Goal: Information Seeking & Learning: Learn about a topic

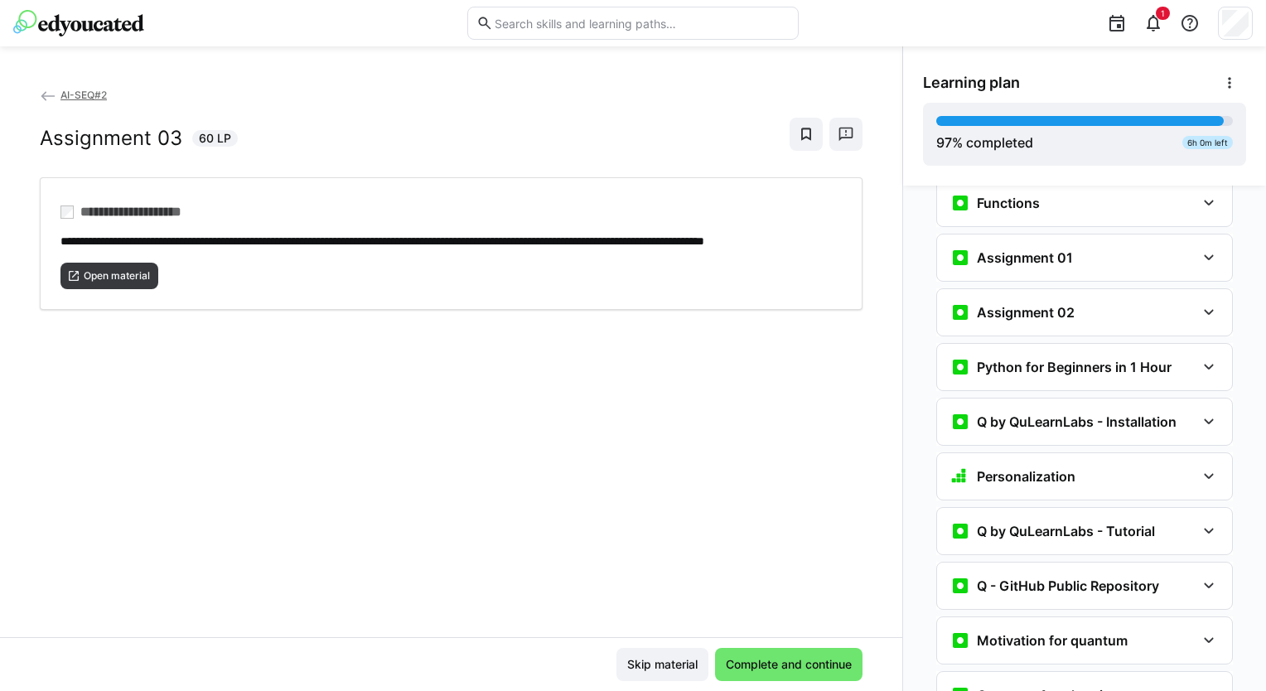
scroll to position [1128, 0]
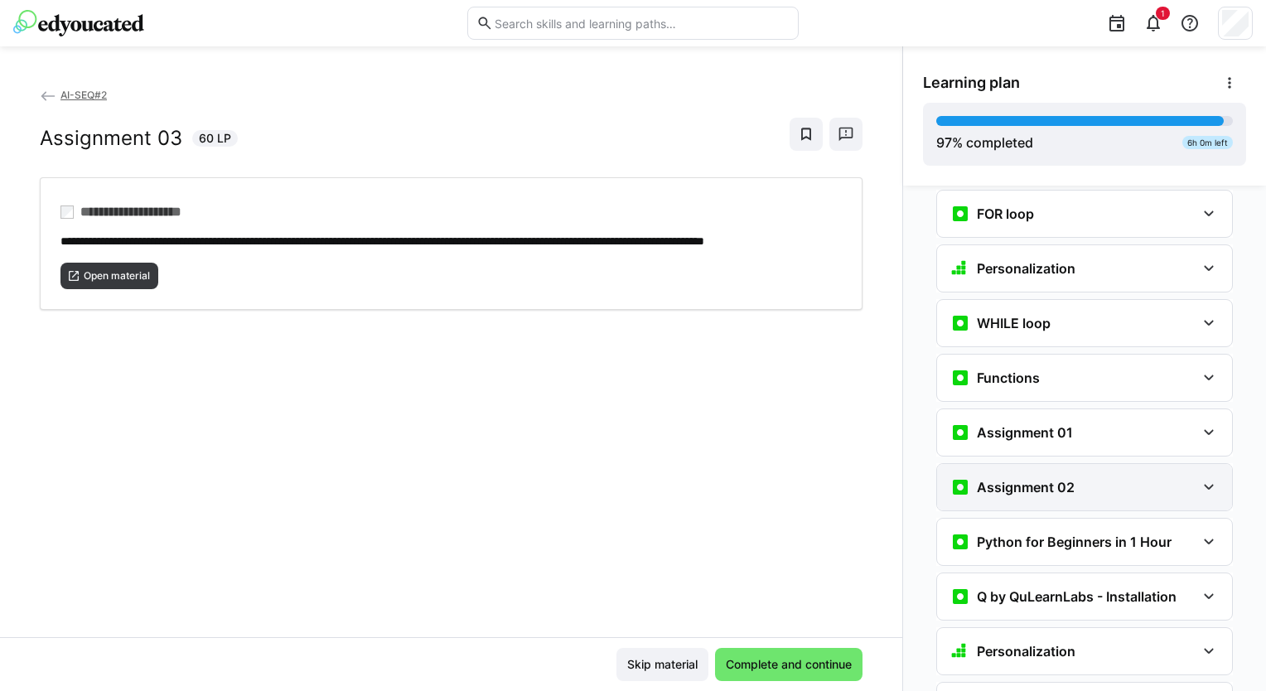
click at [1210, 477] on eds-icon at bounding box center [1209, 487] width 20 height 20
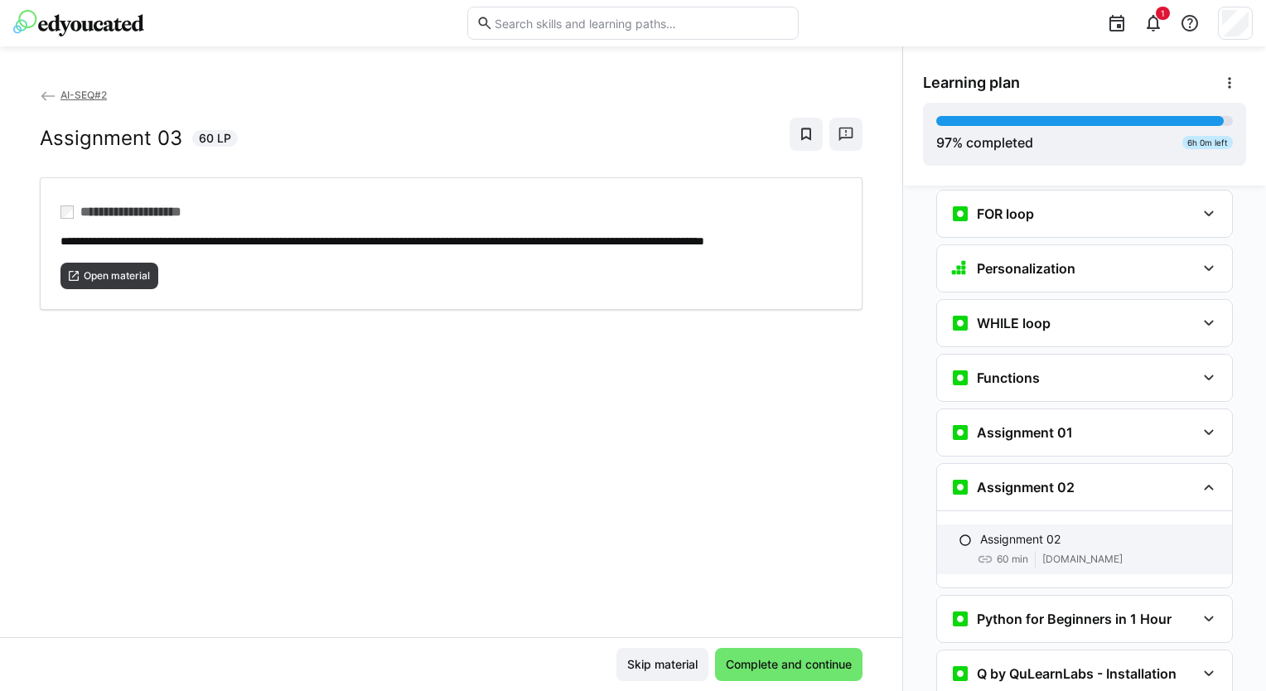
click at [1009, 531] on p "Assignment 02" at bounding box center [1020, 539] width 80 height 17
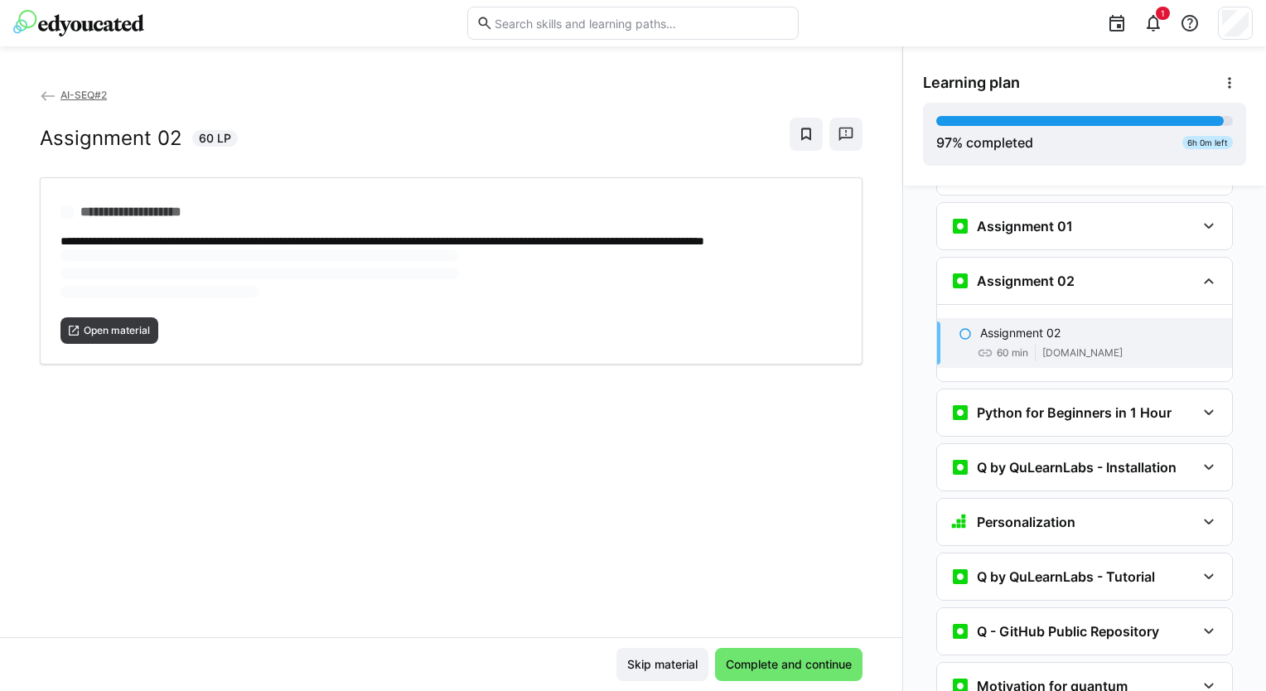
scroll to position [1371, 0]
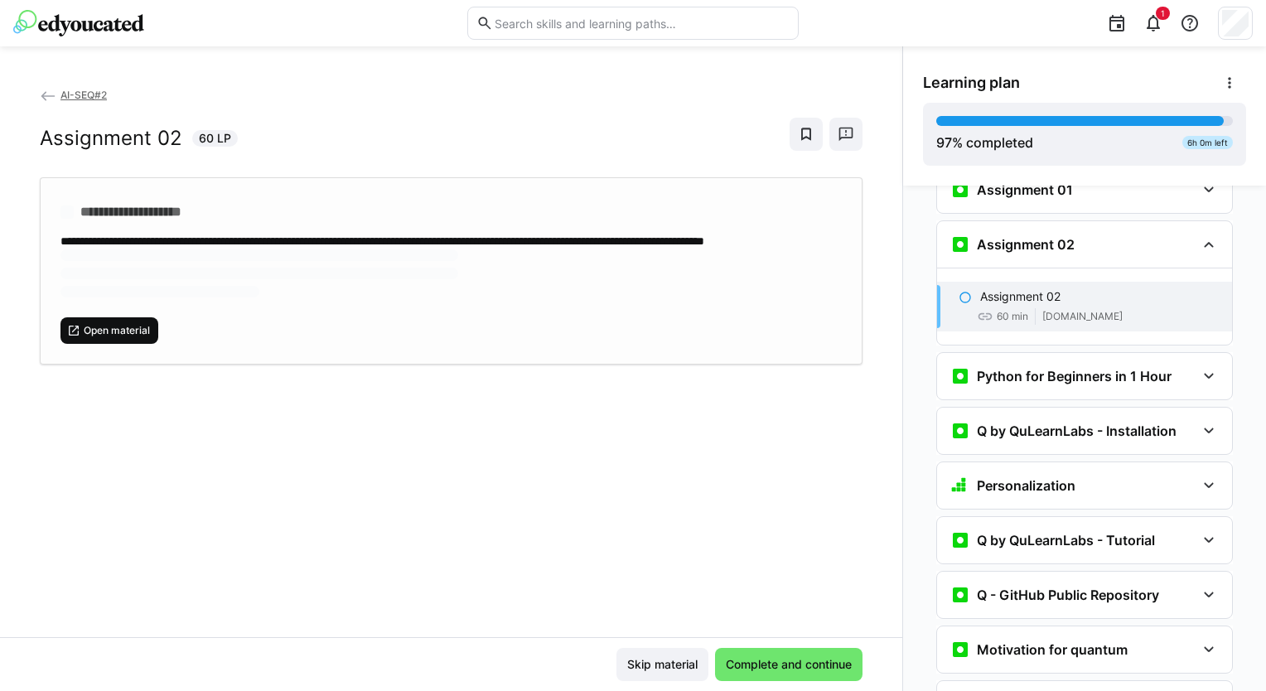
click at [112, 337] on span "Open material" at bounding box center [117, 330] width 70 height 13
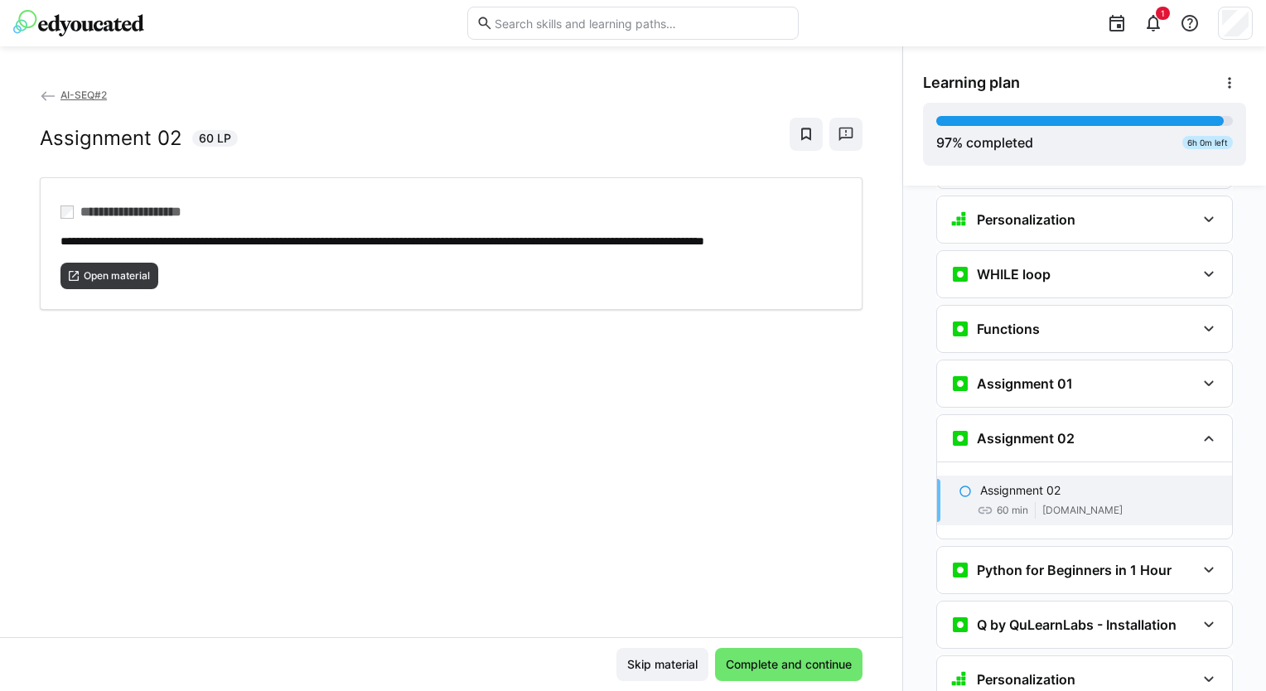
scroll to position [1183, 0]
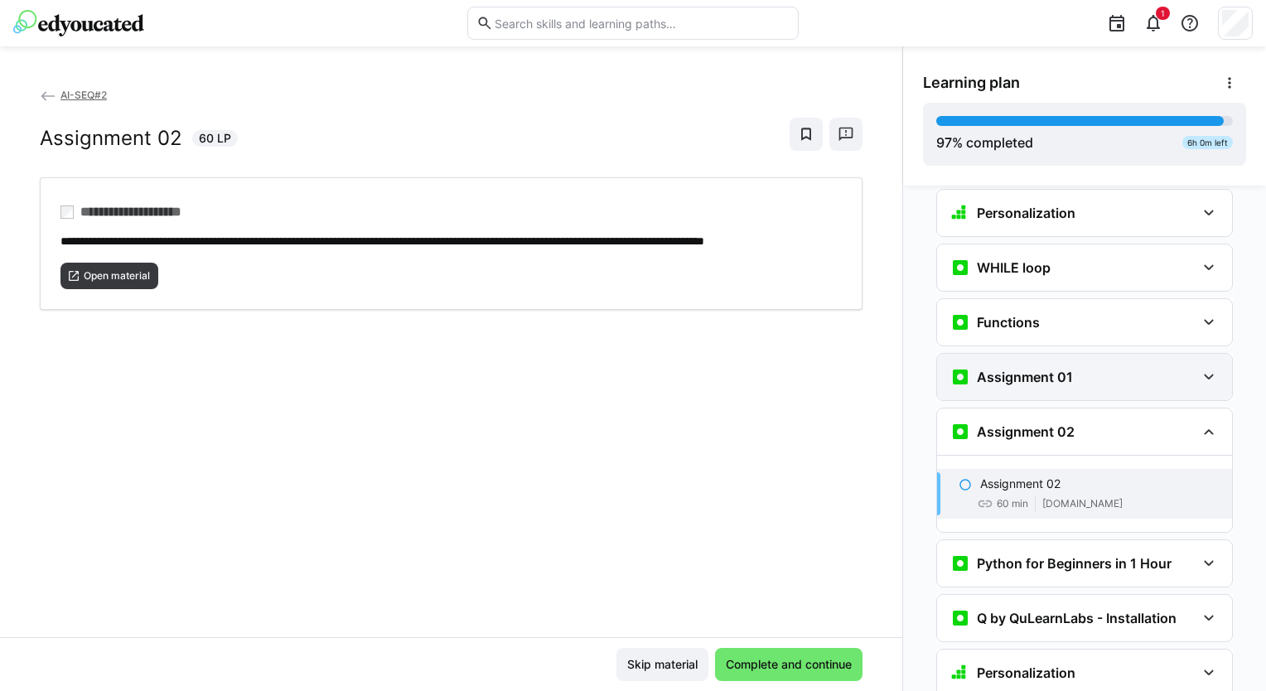
click at [1200, 367] on eds-icon at bounding box center [1209, 377] width 20 height 20
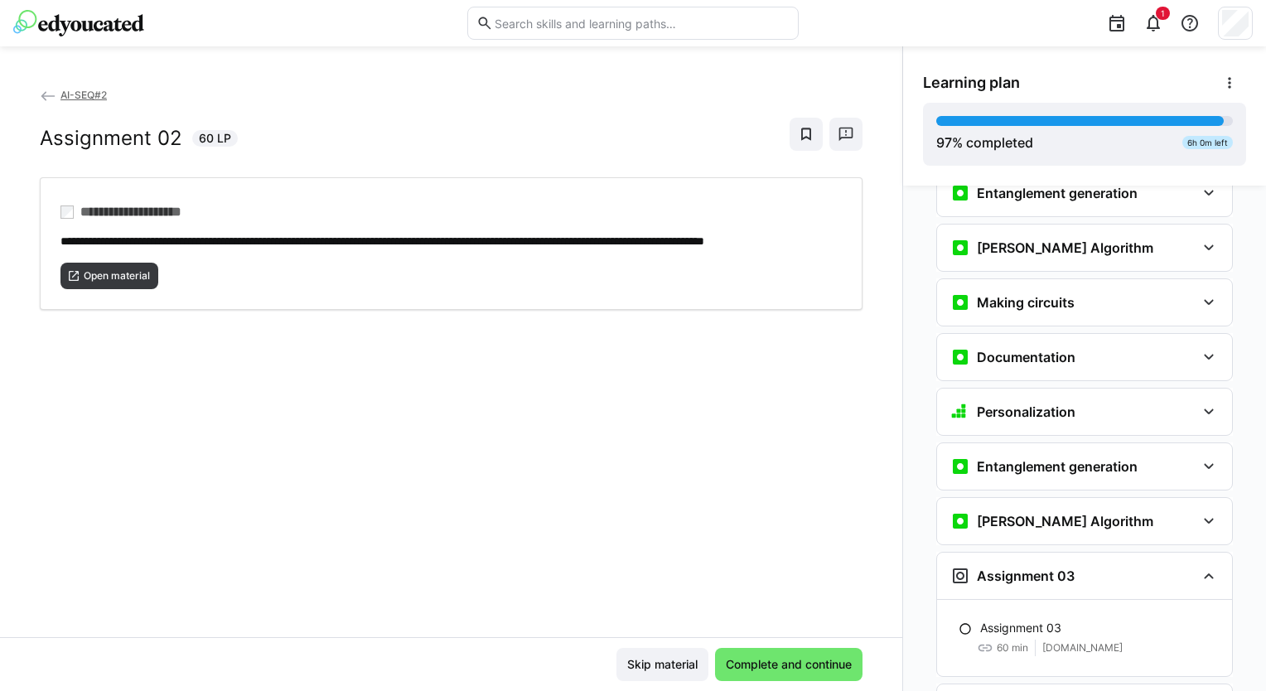
scroll to position [2592, 0]
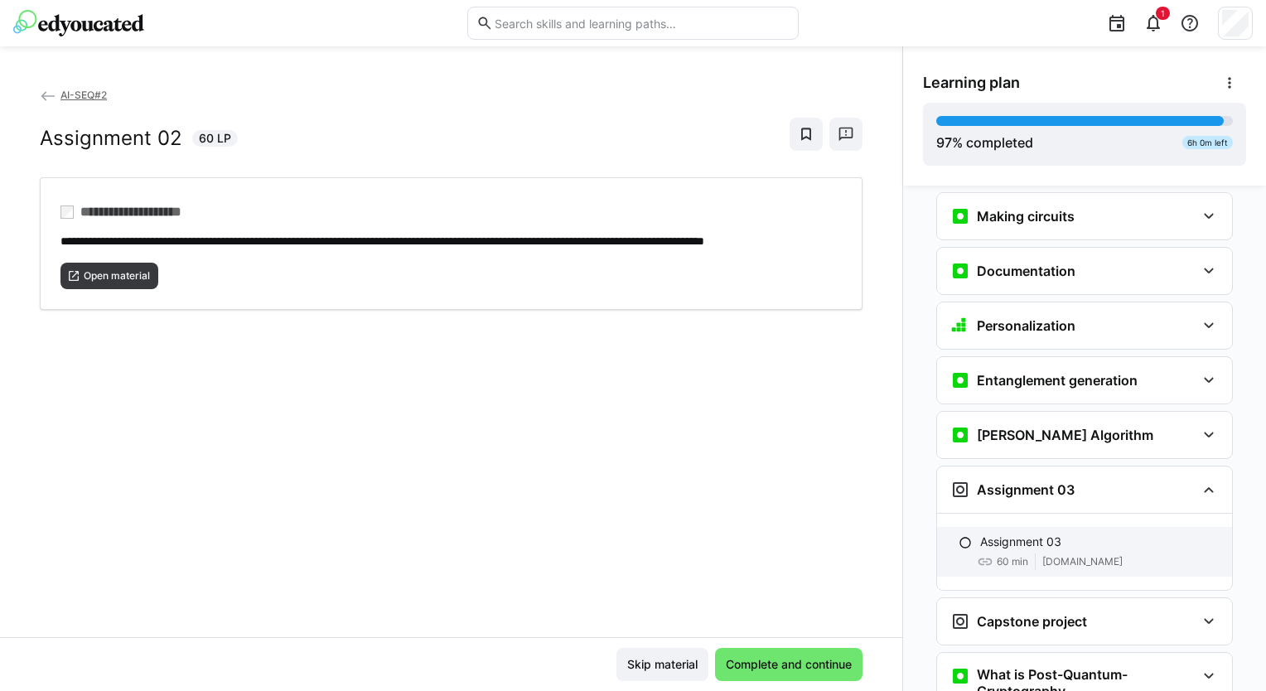
click at [980, 534] on p "Assignment 03" at bounding box center [1020, 542] width 81 height 17
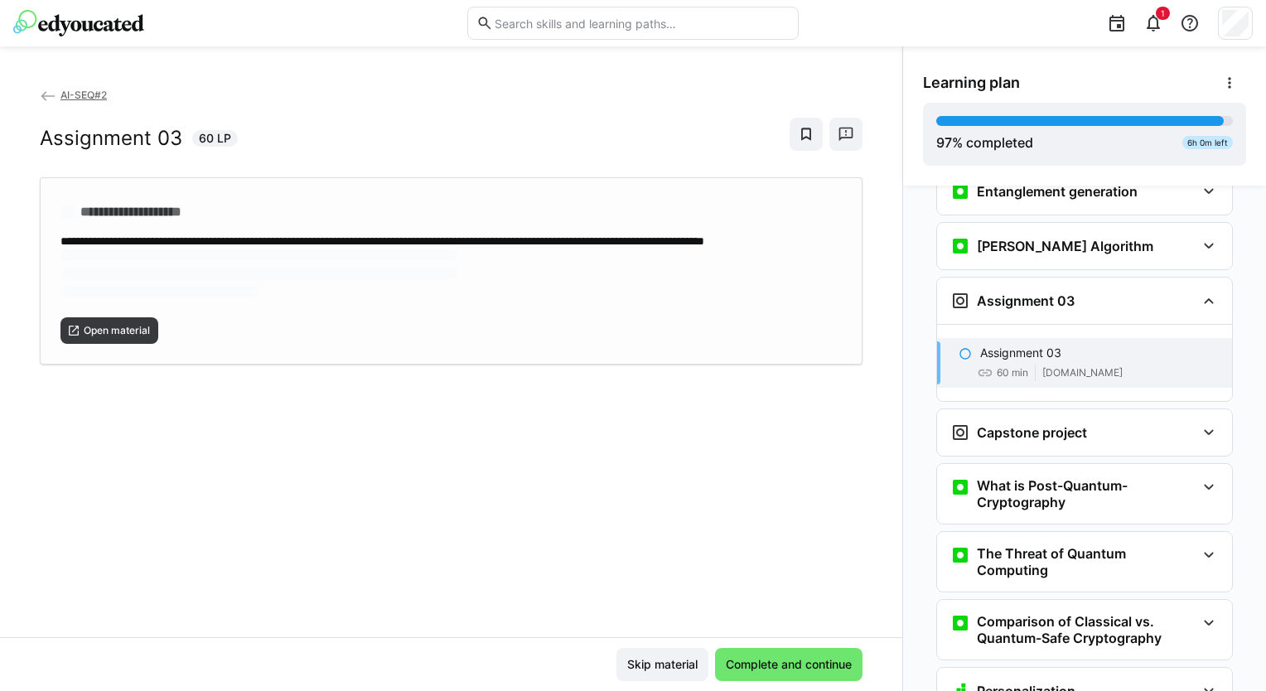
scroll to position [2830, 0]
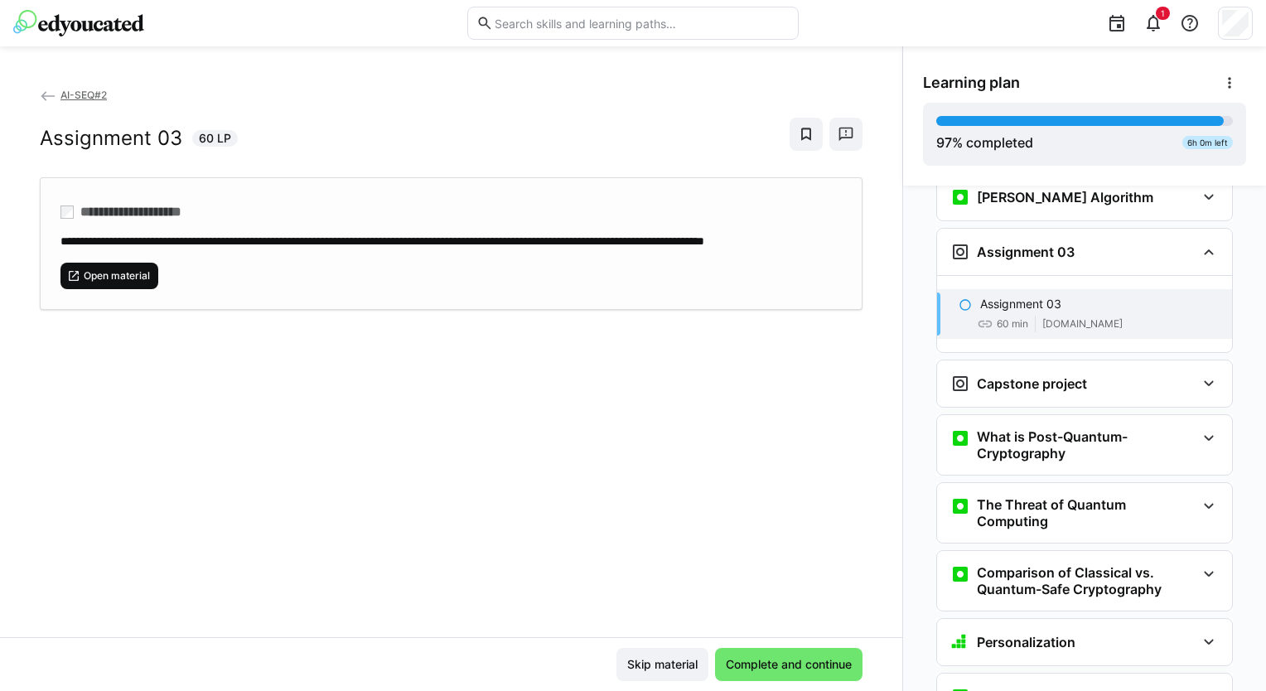
click at [98, 289] on span "Open material" at bounding box center [109, 276] width 98 height 27
click at [1074, 375] on h3 "Capstone project" at bounding box center [1032, 383] width 110 height 17
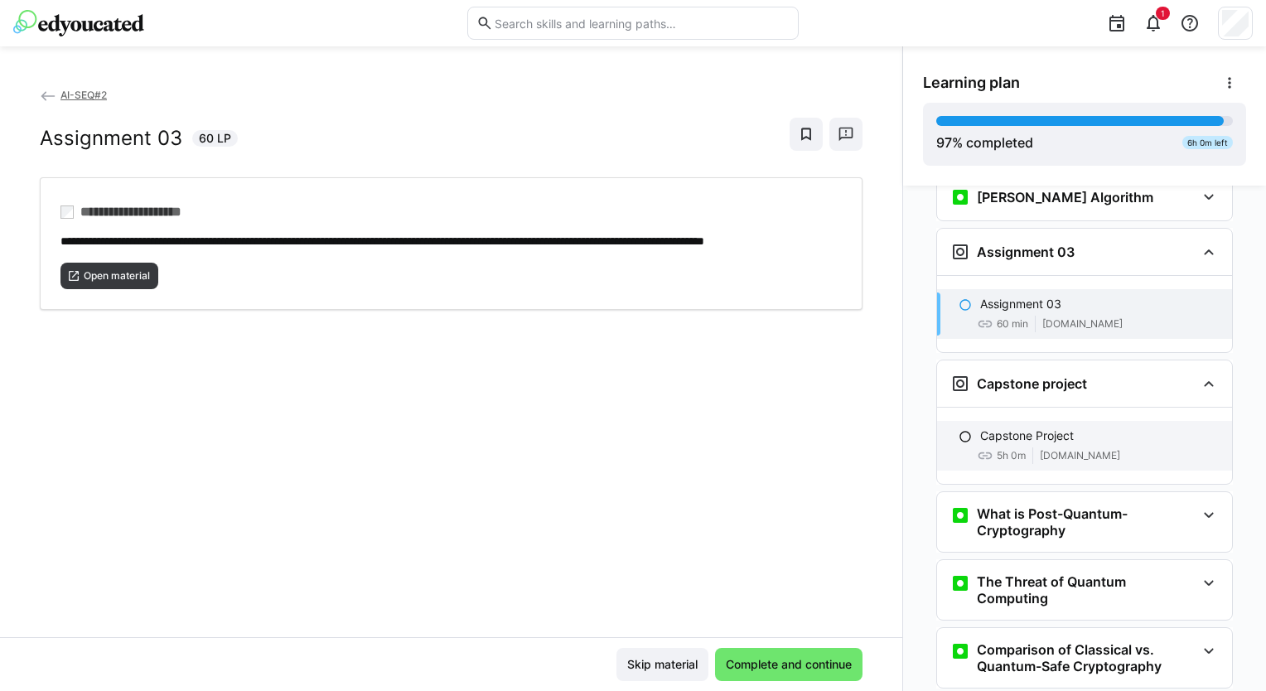
click at [1032, 428] on p "Capstone Project" at bounding box center [1027, 436] width 94 height 17
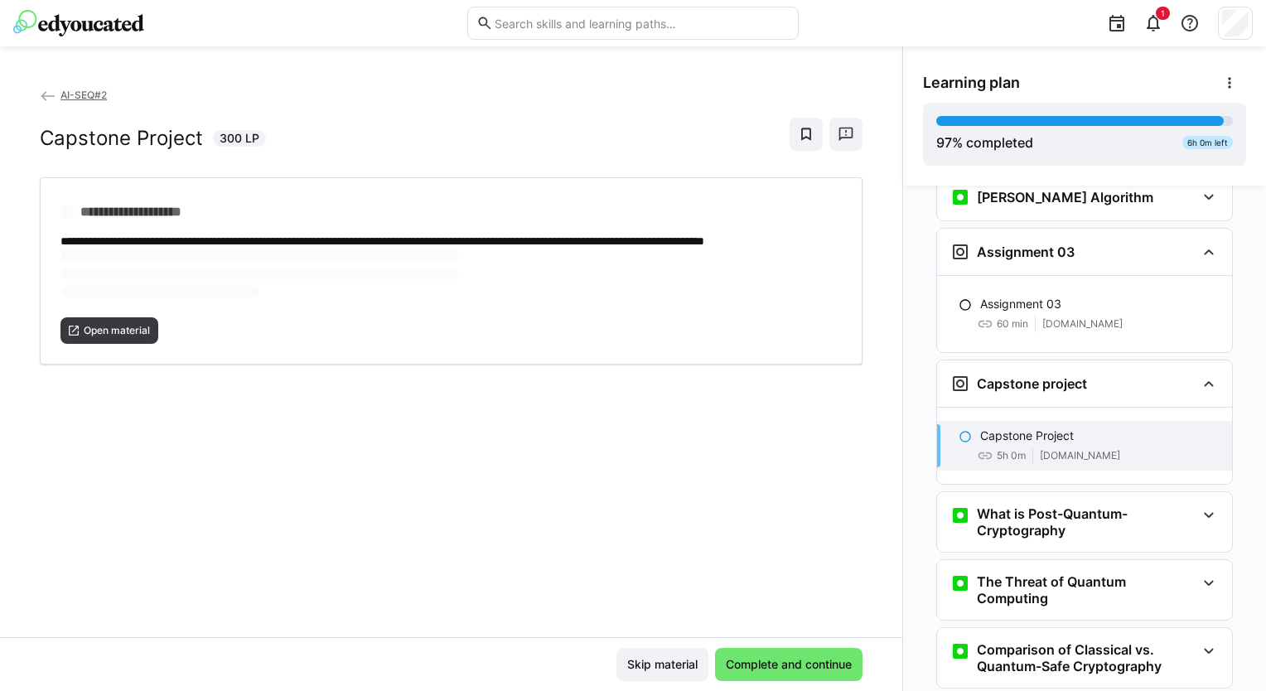
scroll to position [2961, 0]
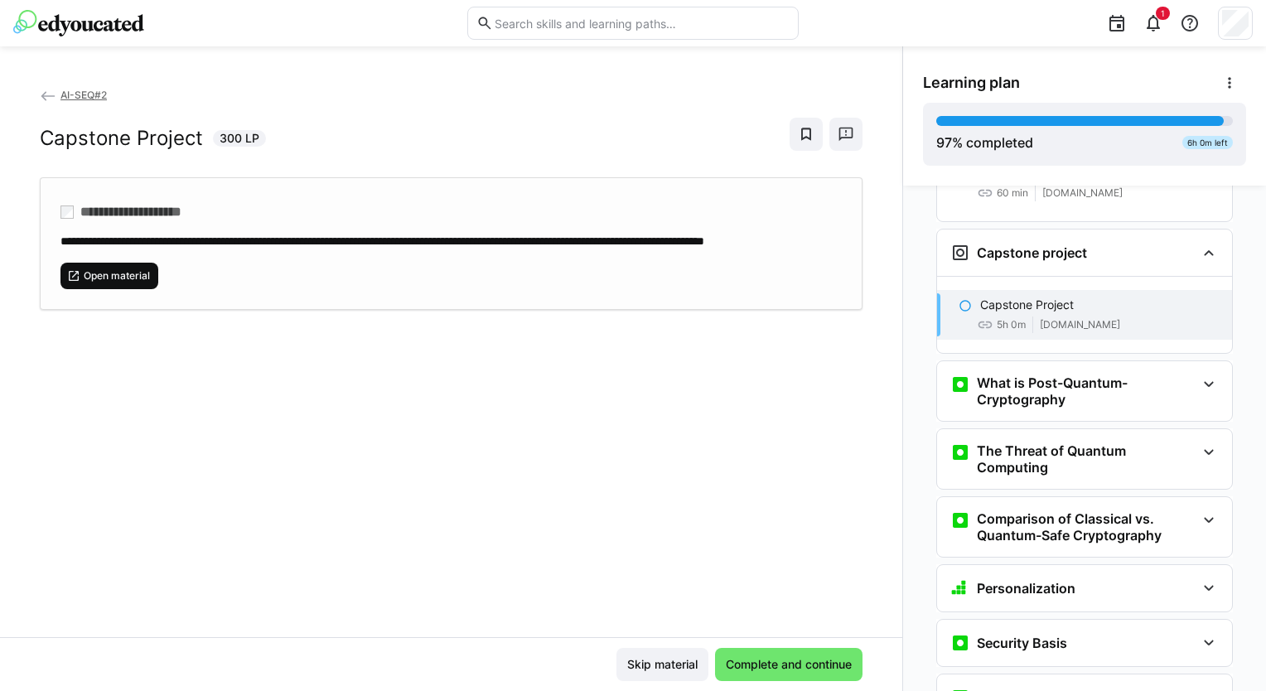
click at [109, 283] on span "Open material" at bounding box center [117, 275] width 70 height 13
click at [766, 660] on span "Complete and continue" at bounding box center [788, 664] width 131 height 17
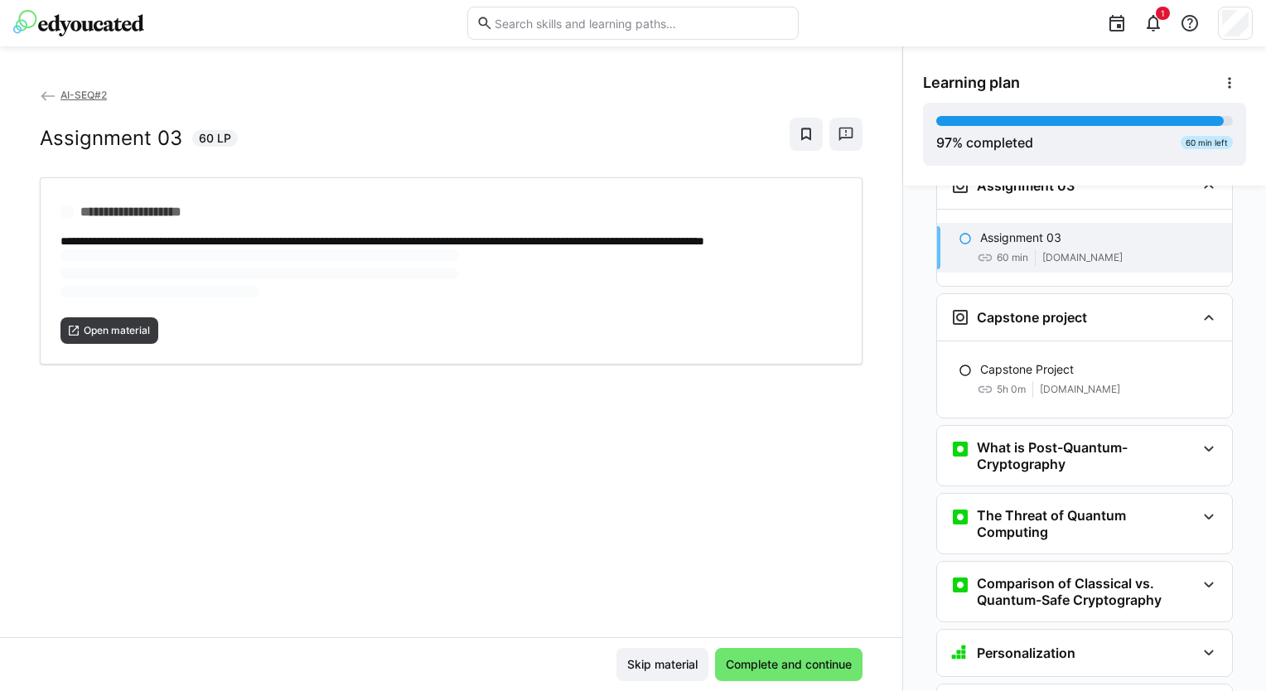
scroll to position [2830, 0]
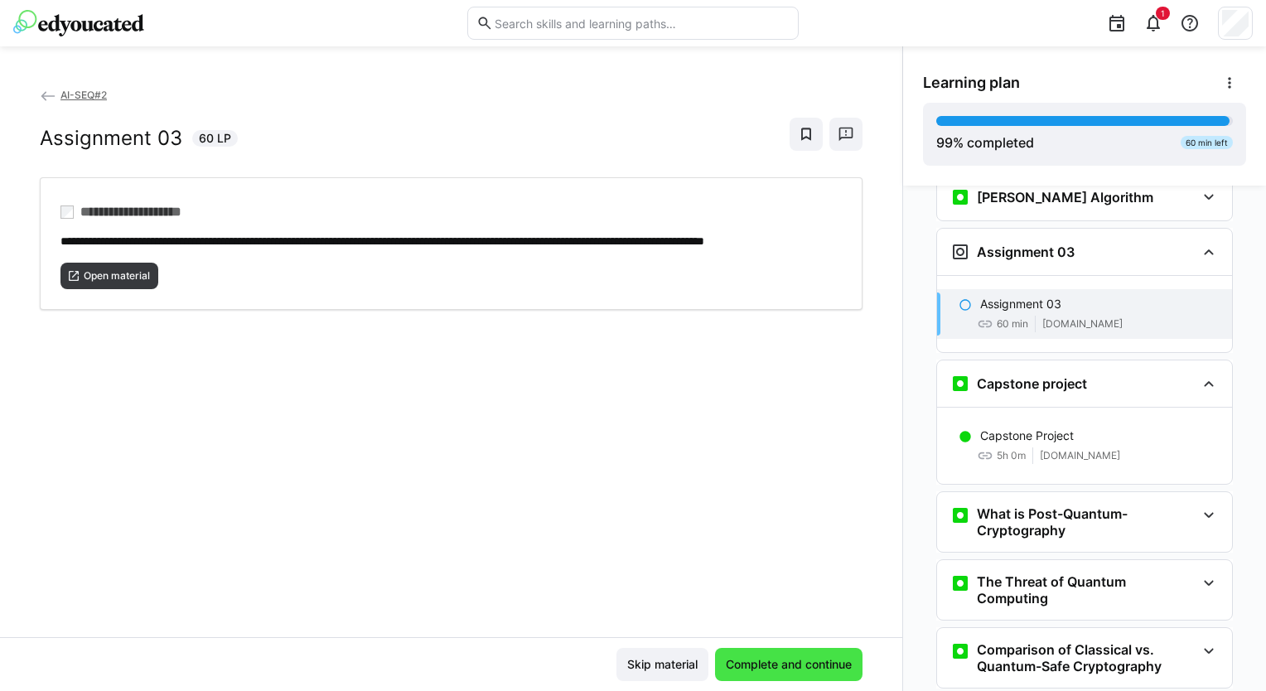
click at [774, 668] on span "Complete and continue" at bounding box center [788, 664] width 131 height 17
click at [767, 661] on span "Complete and continue" at bounding box center [788, 664] width 131 height 17
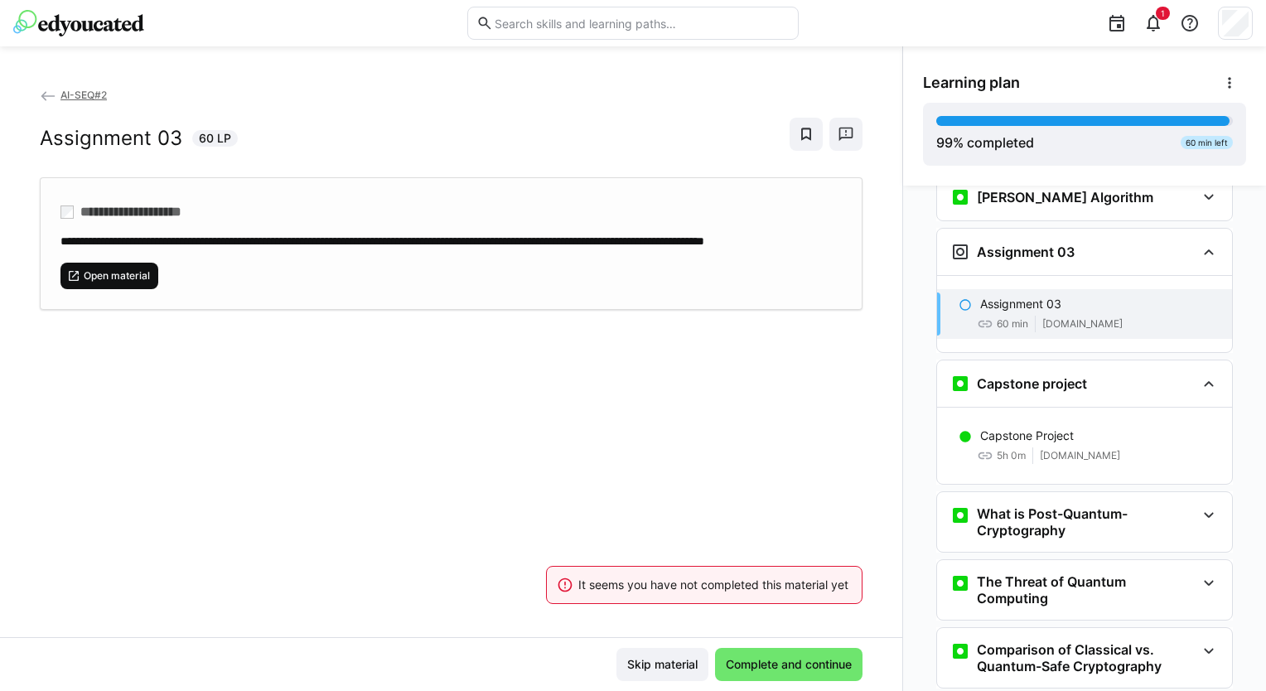
click at [108, 283] on span "Open material" at bounding box center [109, 276] width 98 height 27
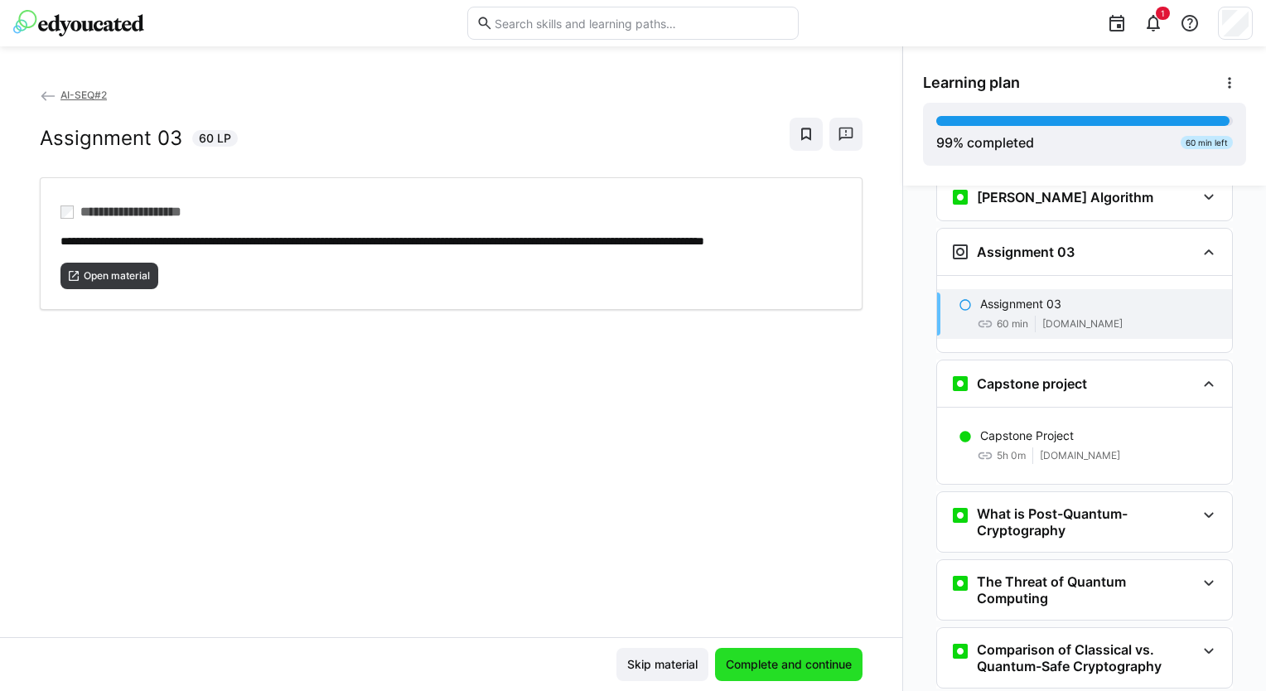
click at [726, 658] on span "Complete and continue" at bounding box center [788, 664] width 131 height 17
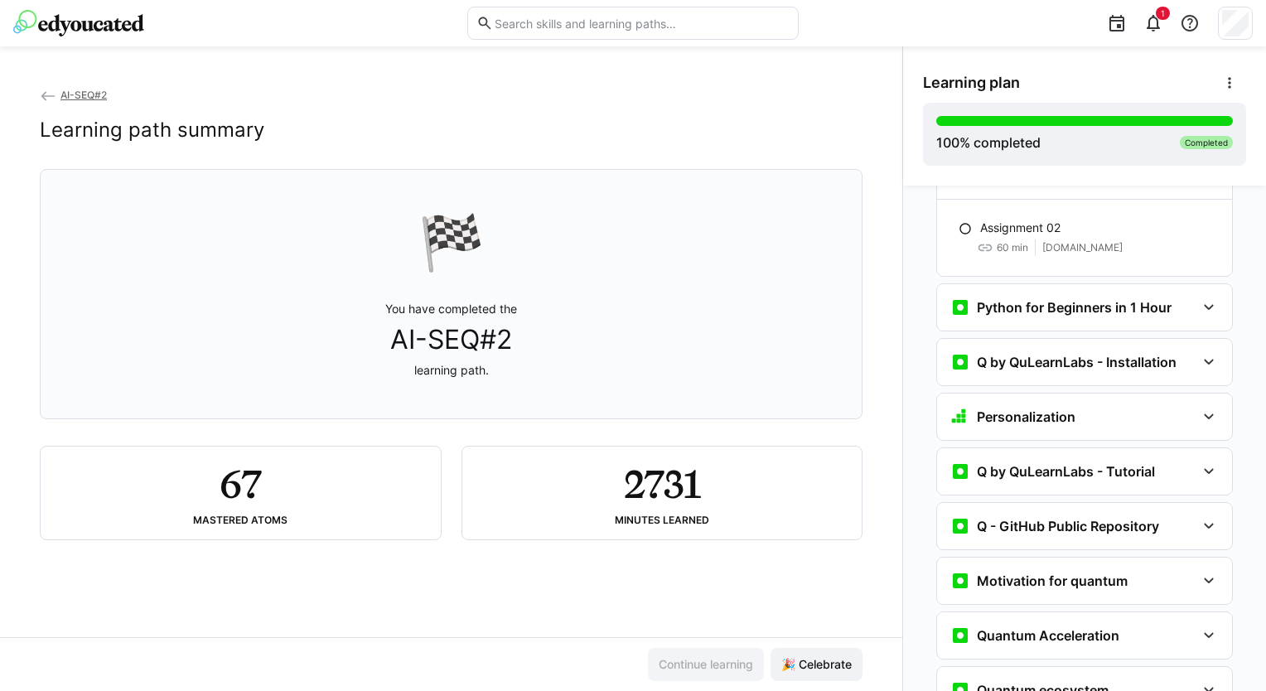
scroll to position [0, 0]
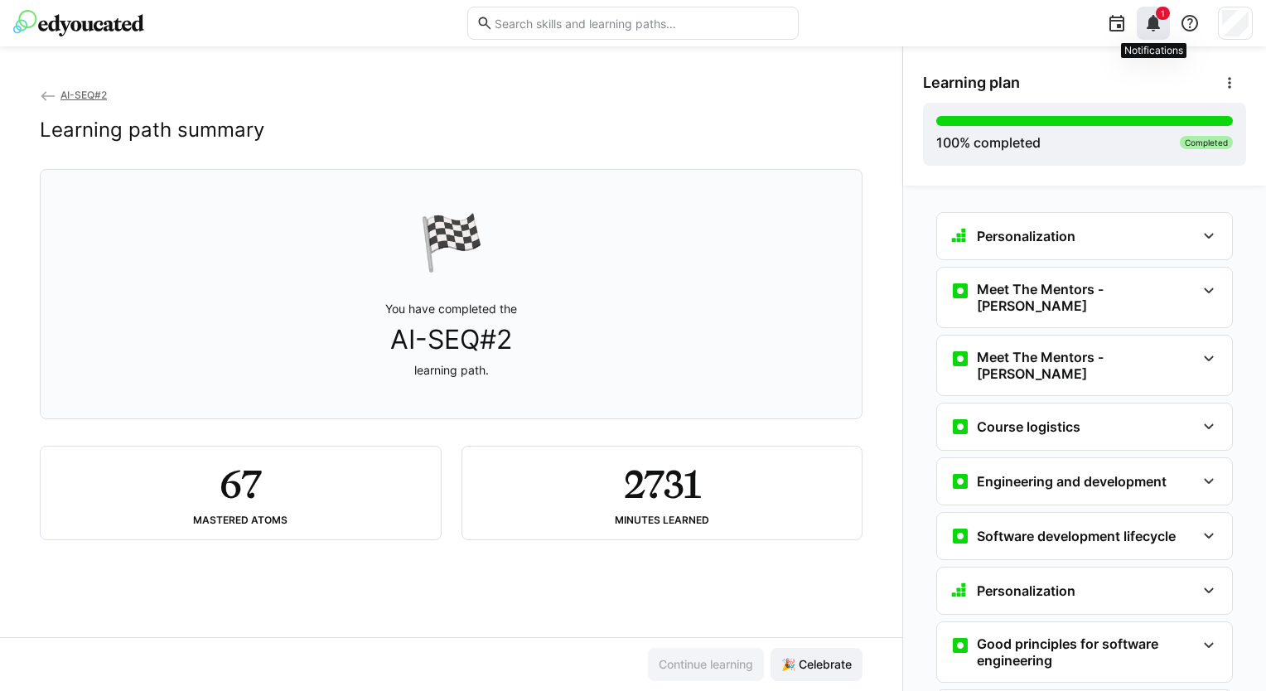
click at [1152, 25] on eds-icon at bounding box center [1154, 23] width 20 height 20
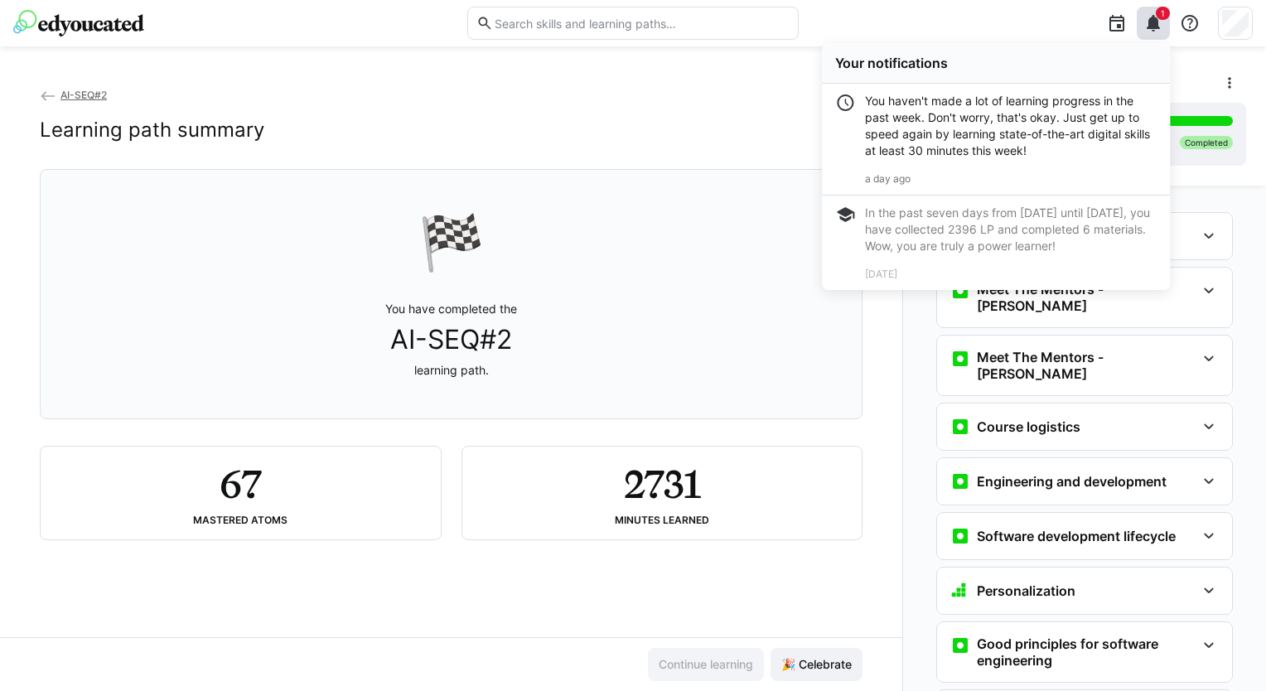
click at [926, 119] on div "You haven't made a lot of learning progress in the past week. Don't worry, that…" at bounding box center [1011, 126] width 292 height 66
